Goal: Navigation & Orientation: Find specific page/section

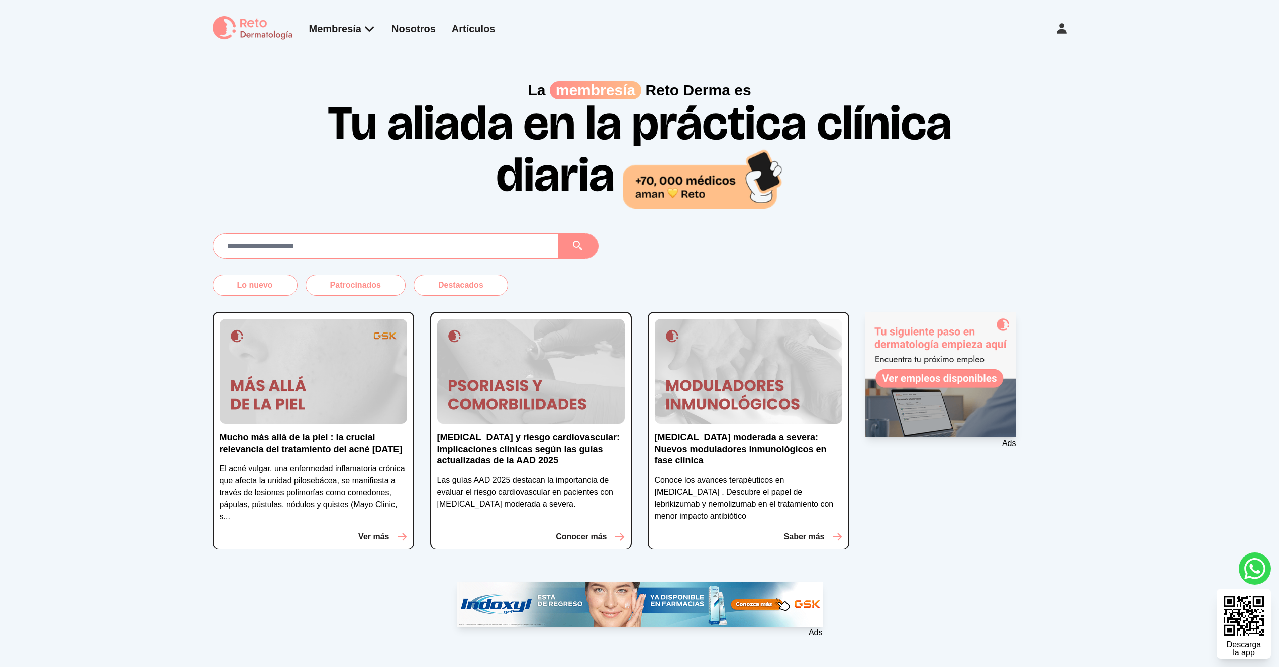
click at [67, 117] on div "La membresía Reto Derma es Tu aliada en la práctica clínica diaria" at bounding box center [639, 128] width 1279 height 159
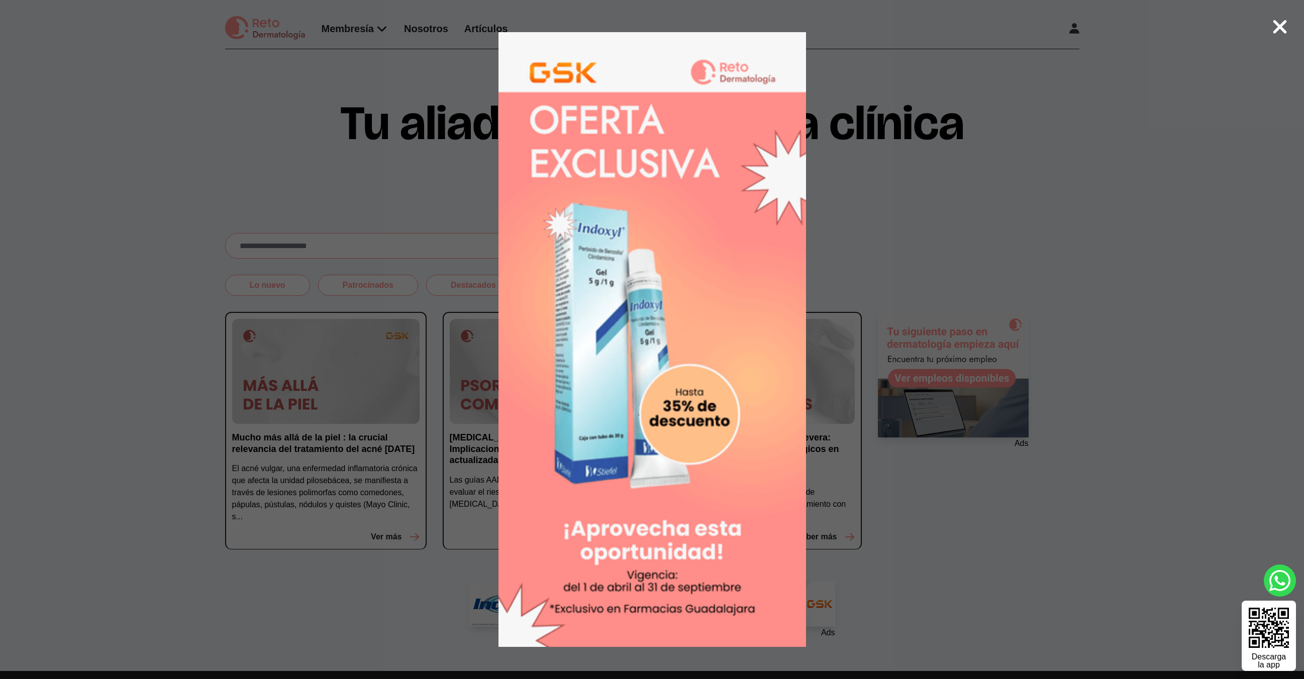
click at [1277, 26] on icon at bounding box center [1280, 27] width 14 height 14
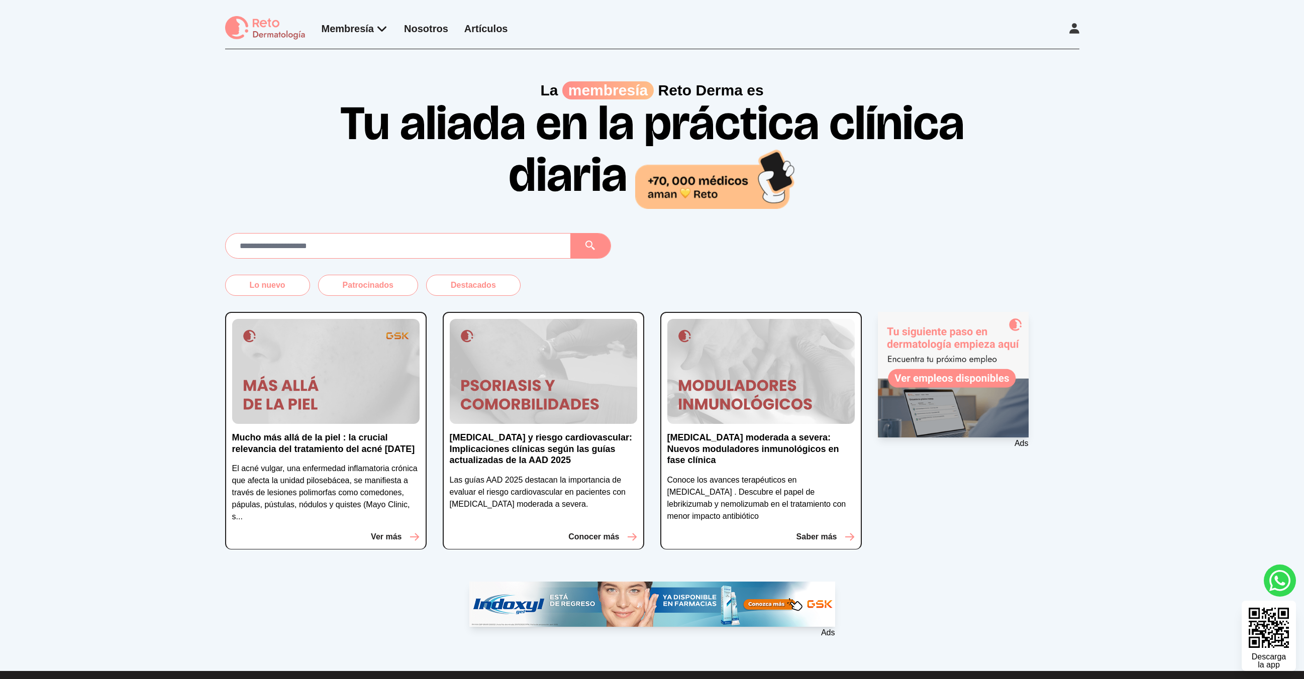
click at [178, 188] on div "La membresía Reto Derma es Tu aliada en la práctica clínica diaria" at bounding box center [652, 128] width 1304 height 159
click at [177, 188] on div "La membresía Reto Derma es Tu aliada en la práctica clínica diaria" at bounding box center [652, 128] width 1304 height 159
click at [155, 201] on div "La membresía Reto Derma es Tu aliada en la práctica clínica diaria" at bounding box center [652, 128] width 1304 height 159
click at [155, 200] on div "La membresía Reto Derma es Tu aliada en la práctica clínica diaria" at bounding box center [652, 128] width 1304 height 159
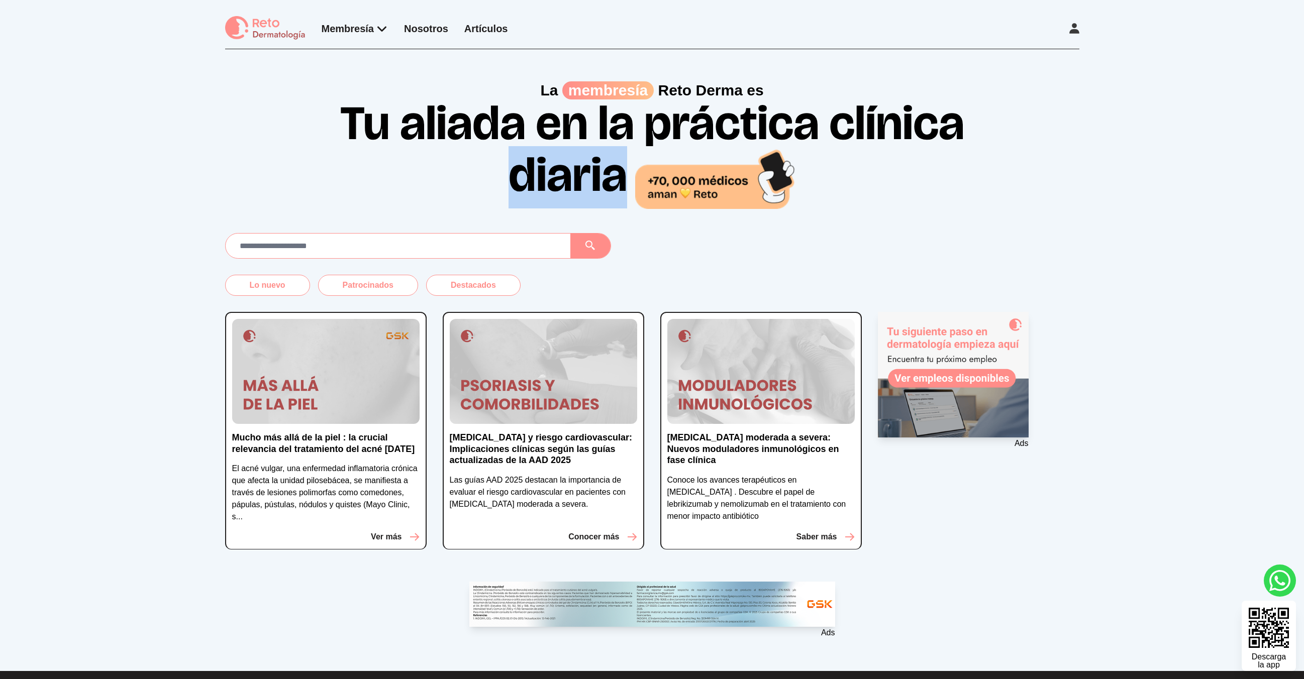
click at [155, 200] on div "La membresía Reto Derma es Tu aliada en la práctica clínica diaria" at bounding box center [652, 128] width 1304 height 159
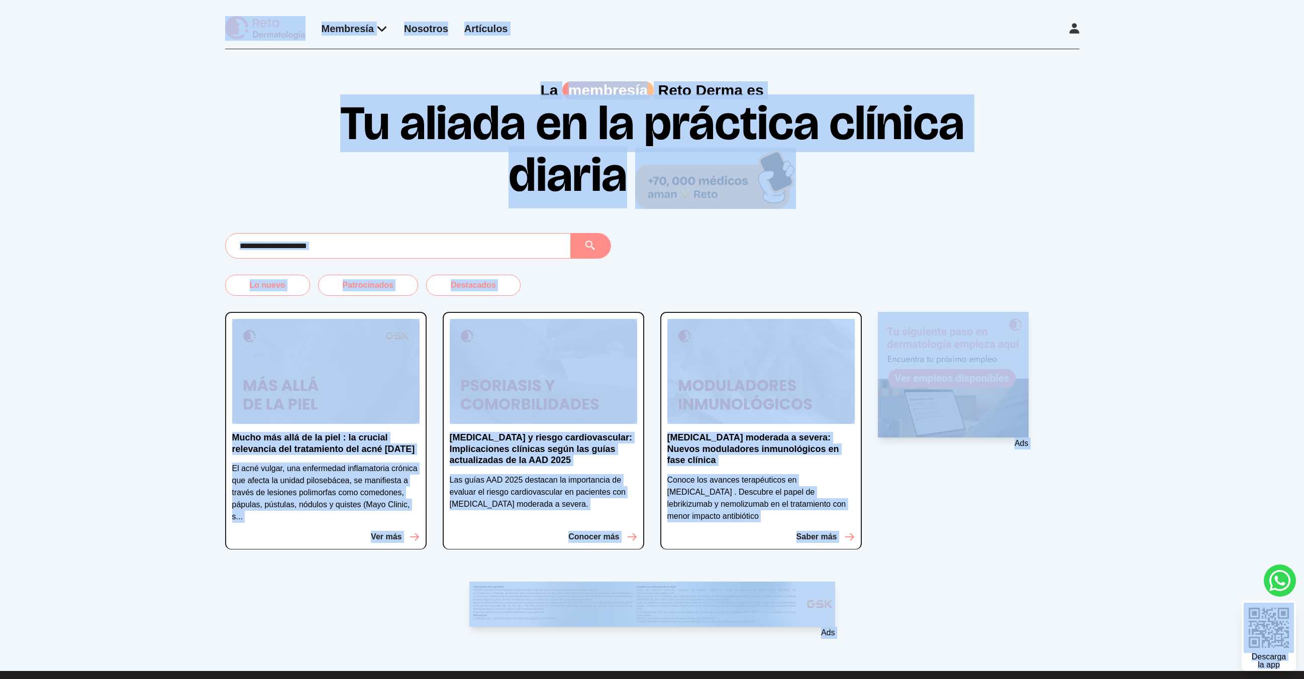
click at [154, 199] on div "La membresía Reto Derma es Tu aliada en la práctica clínica diaria" at bounding box center [652, 128] width 1304 height 159
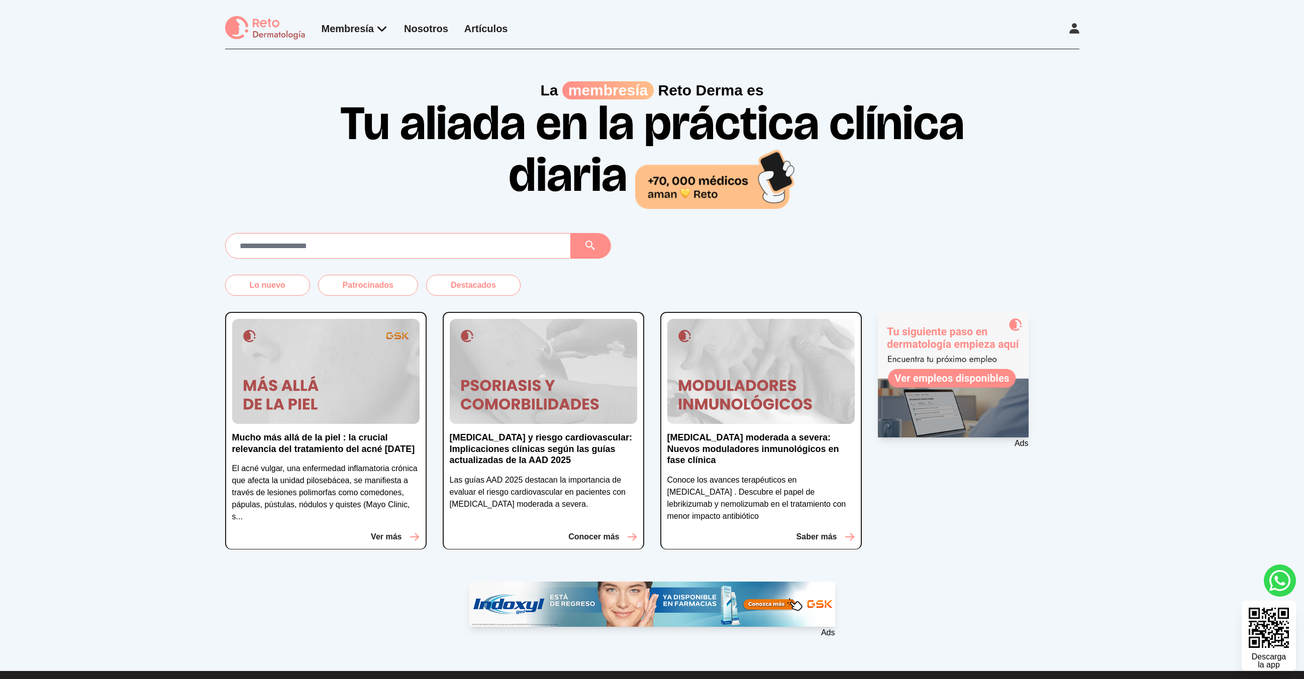
click at [154, 198] on div "La membresía Reto Derma es Tu aliada en la práctica clínica diaria" at bounding box center [652, 128] width 1304 height 159
click at [153, 197] on div "La membresía Reto Derma es Tu aliada en la práctica clínica diaria" at bounding box center [652, 128] width 1304 height 159
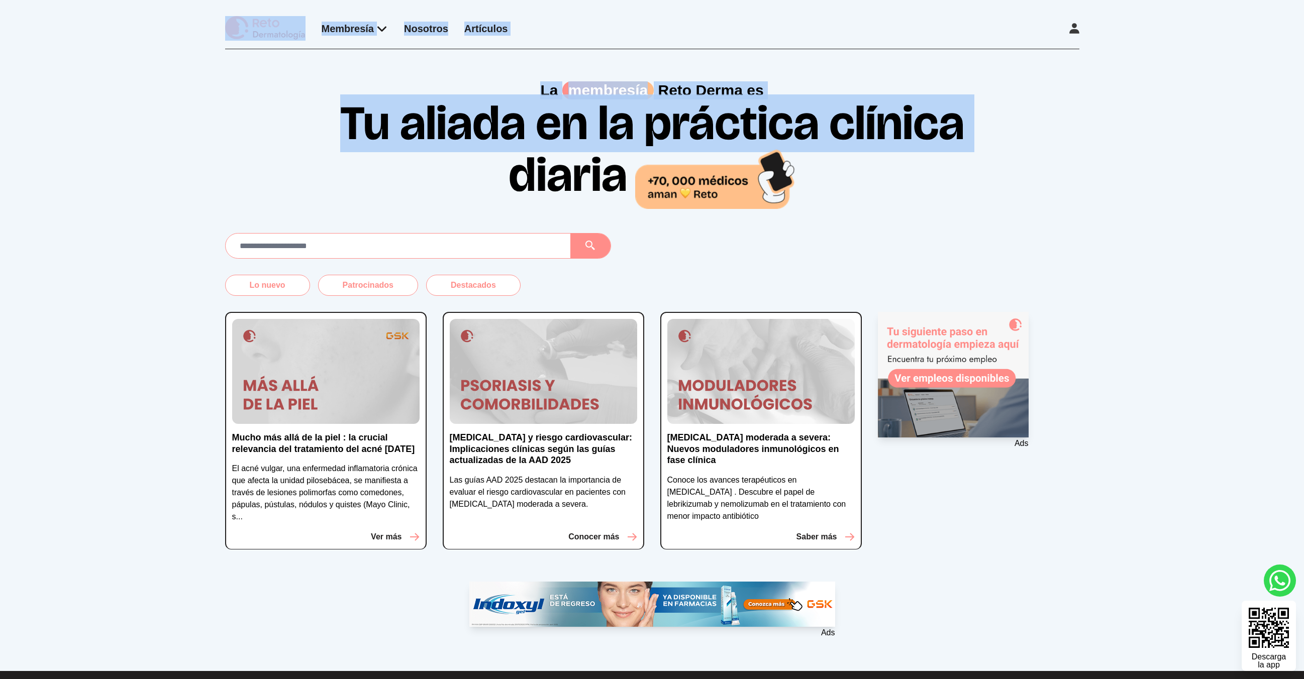
click at [152, 197] on div "La membresía Reto Derma es Tu aliada en la práctica clínica diaria" at bounding box center [652, 128] width 1304 height 159
click at [151, 189] on div "La membresía Reto Derma es Tu aliada en la práctica clínica diaria" at bounding box center [652, 128] width 1304 height 159
drag, startPoint x: 128, startPoint y: 44, endPoint x: 142, endPoint y: 156, distance: 112.4
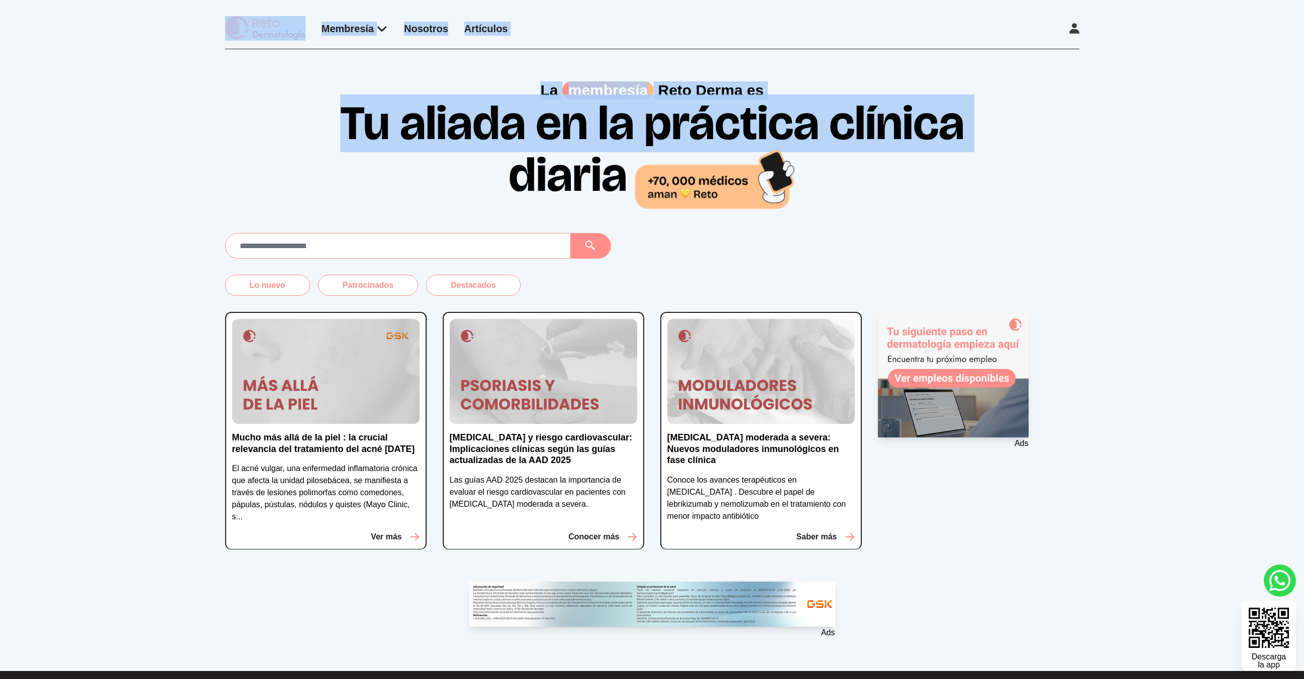
click at [141, 153] on div "La membresía Reto Derma es Tu aliada en la práctica clínica diaria" at bounding box center [652, 128] width 1304 height 159
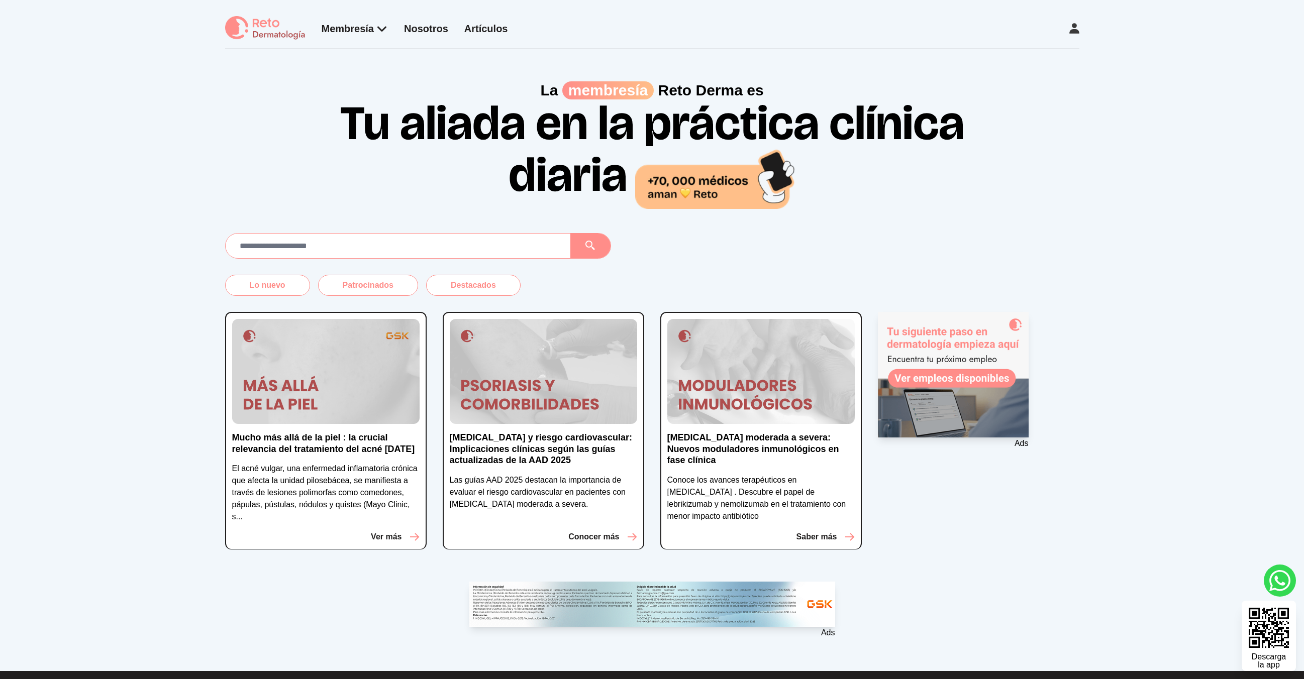
click at [123, 160] on div "La membresía Reto Derma es Tu aliada en la práctica clínica diaria" at bounding box center [652, 128] width 1304 height 159
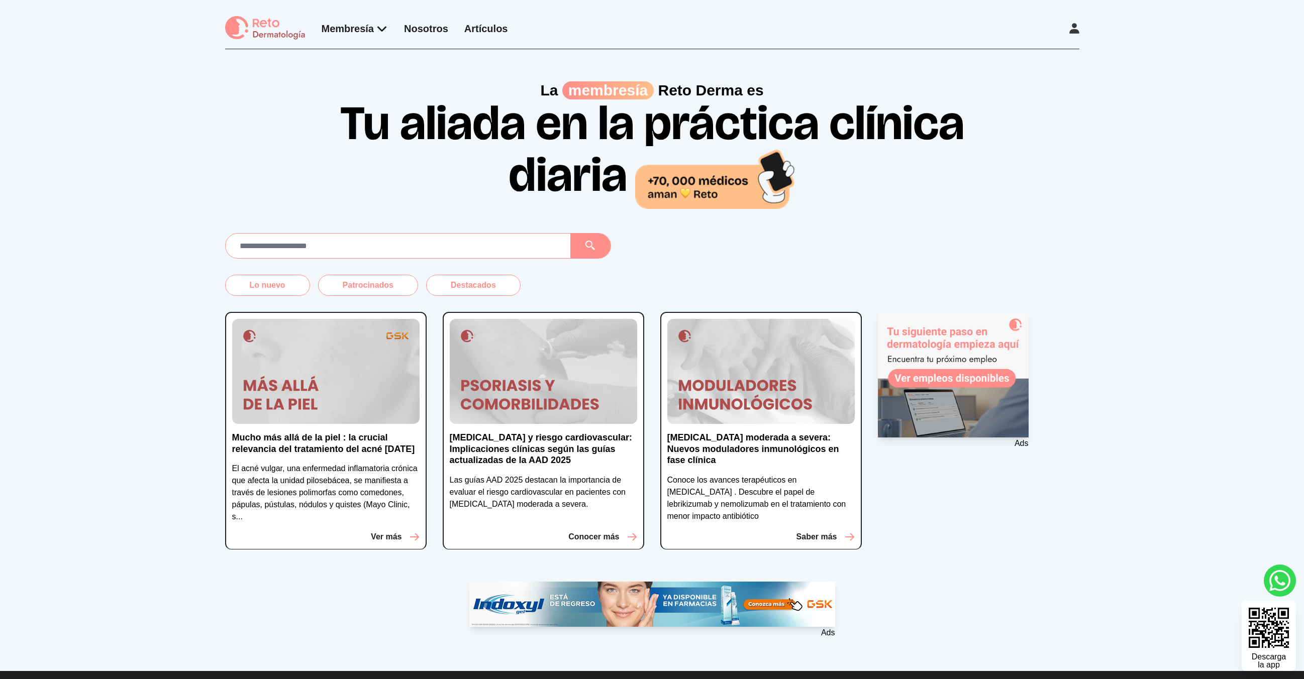
click at [123, 160] on div "La membresía Reto Derma es Tu aliada en la práctica clínica diaria" at bounding box center [652, 128] width 1304 height 159
